Goal: Complete application form: Complete application form

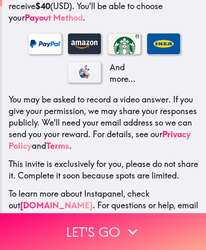
scroll to position [216, 0]
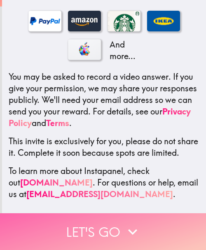
click at [134, 222] on icon "button" at bounding box center [133, 231] width 18 height 18
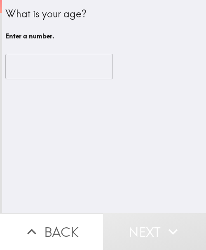
click at [123, 159] on div "What is your age? Enter a number. ​" at bounding box center [104, 106] width 204 height 213
click at [46, 108] on div "What is your age? Enter a number. ​" at bounding box center [104, 106] width 204 height 213
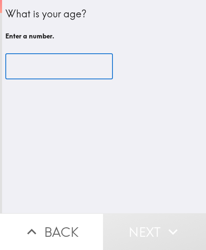
drag, startPoint x: 57, startPoint y: 62, endPoint x: 52, endPoint y: 61, distance: 4.2
click at [57, 62] on input "number" at bounding box center [59, 67] width 108 height 26
click at [44, 64] on input "number" at bounding box center [59, 67] width 108 height 26
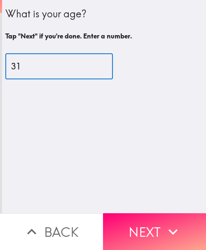
click at [41, 68] on input "31" at bounding box center [59, 67] width 108 height 26
type input "32"
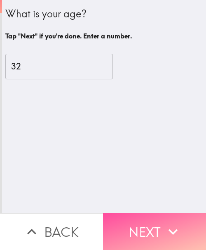
click at [149, 217] on button "Next" at bounding box center [154, 231] width 103 height 37
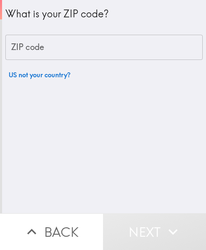
click at [45, 48] on input "ZIP code" at bounding box center [104, 48] width 198 height 26
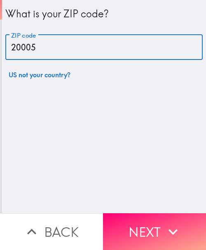
type input "20005"
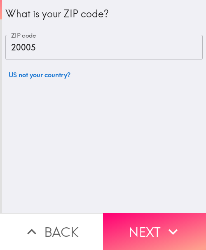
click at [144, 227] on button "Next" at bounding box center [154, 231] width 103 height 37
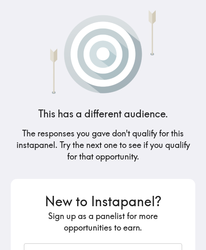
click at [119, 143] on h5 "The responses you gave don't qualify for this instapanel. Try the next one to s…" at bounding box center [103, 144] width 185 height 35
